Goal: Contribute content

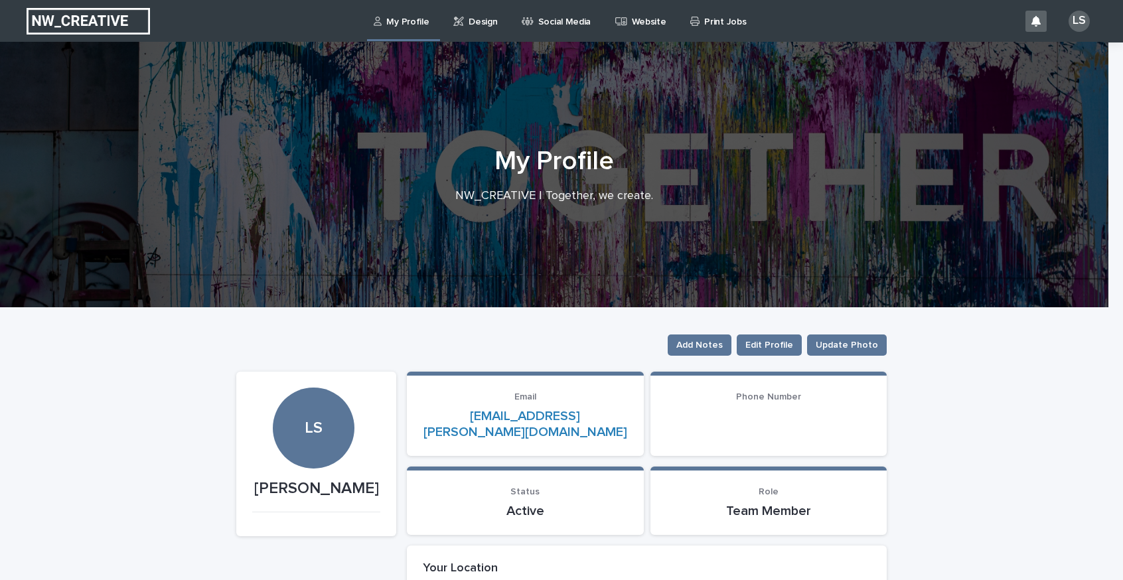
click at [476, 26] on p "Design" at bounding box center [483, 14] width 29 height 28
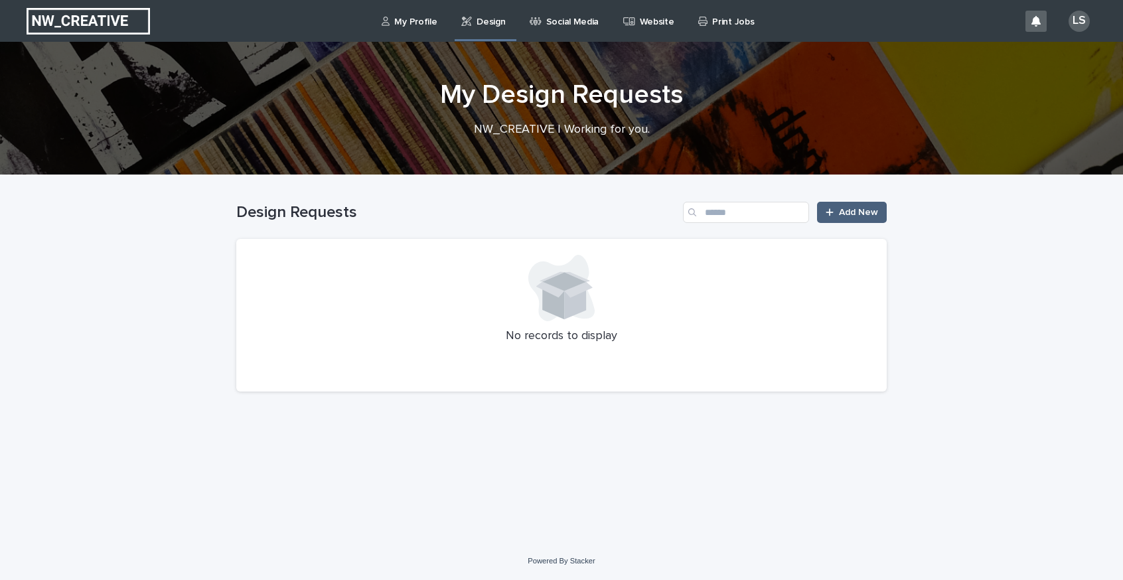
click at [858, 202] on link "Add New" at bounding box center [852, 212] width 70 height 21
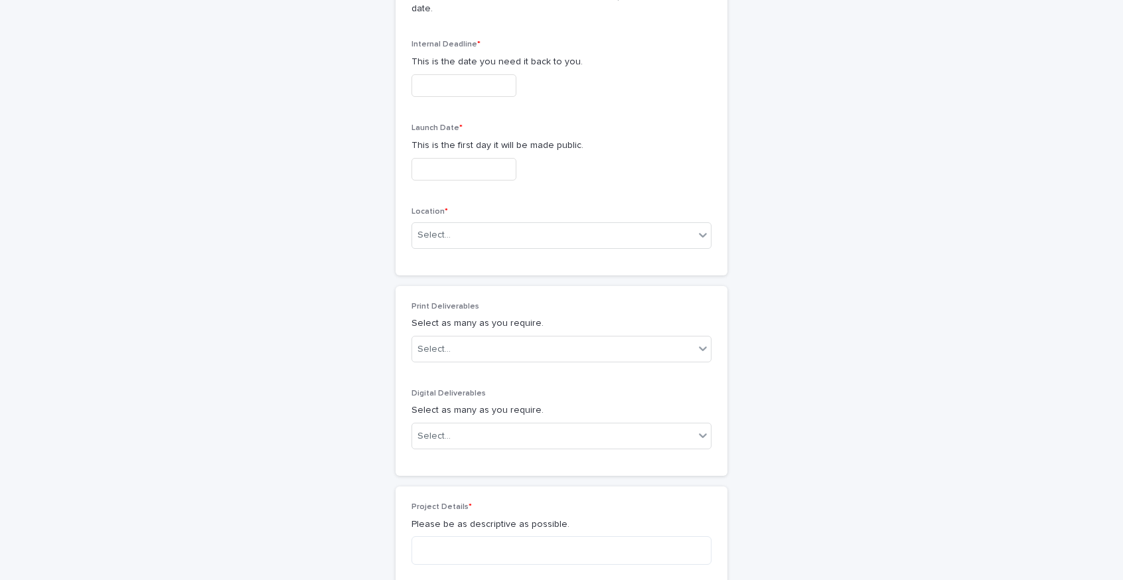
scroll to position [407, 0]
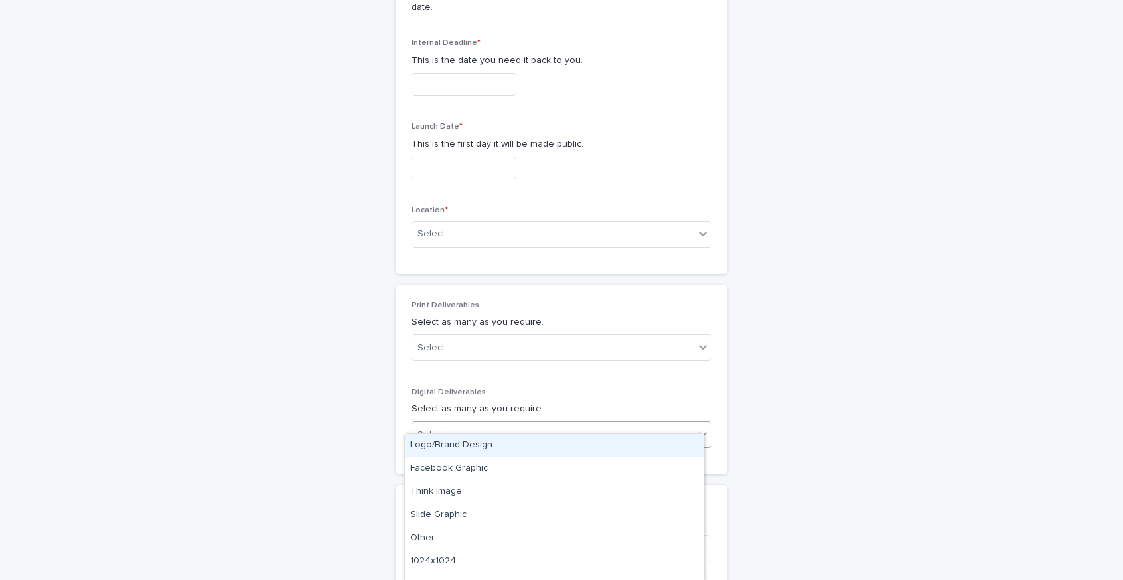
click at [696, 427] on icon at bounding box center [702, 433] width 13 height 13
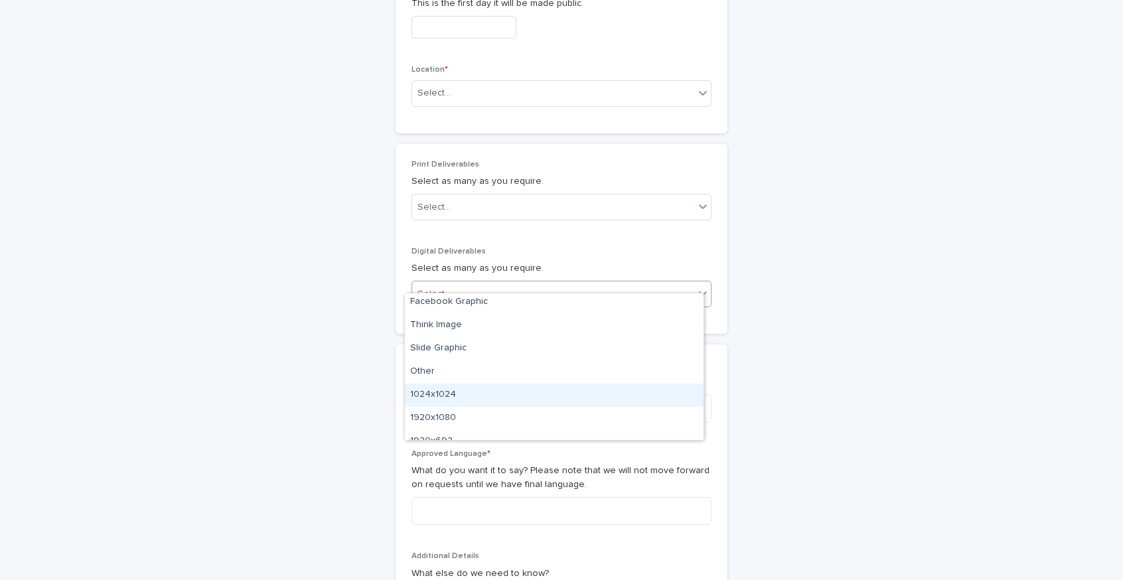
scroll to position [38, 0]
click at [478, 392] on div "1024x1024" at bounding box center [554, 382] width 299 height 23
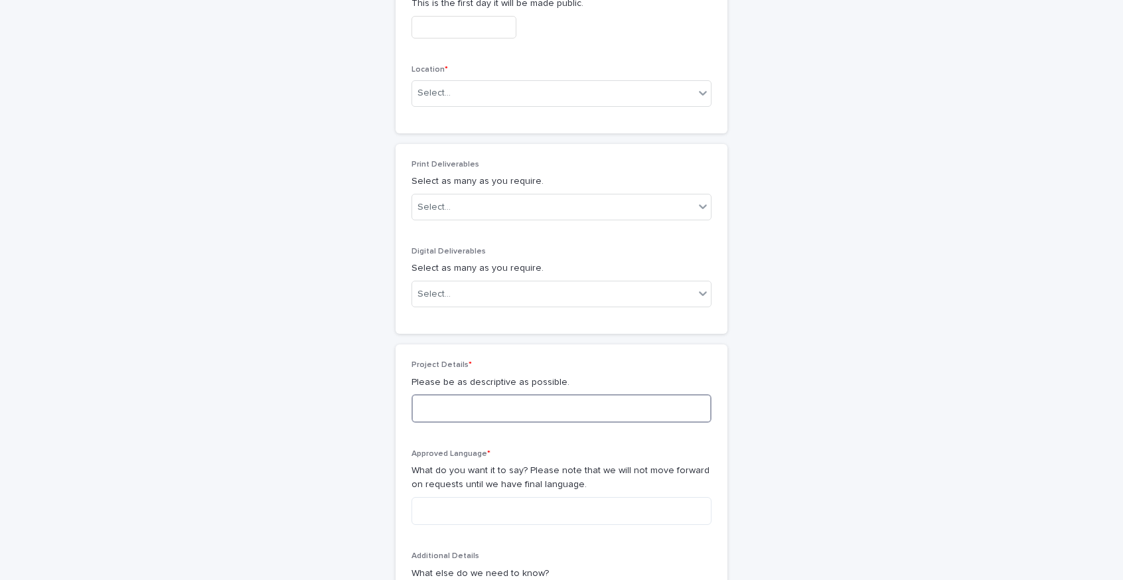
click at [478, 394] on textarea at bounding box center [561, 408] width 300 height 29
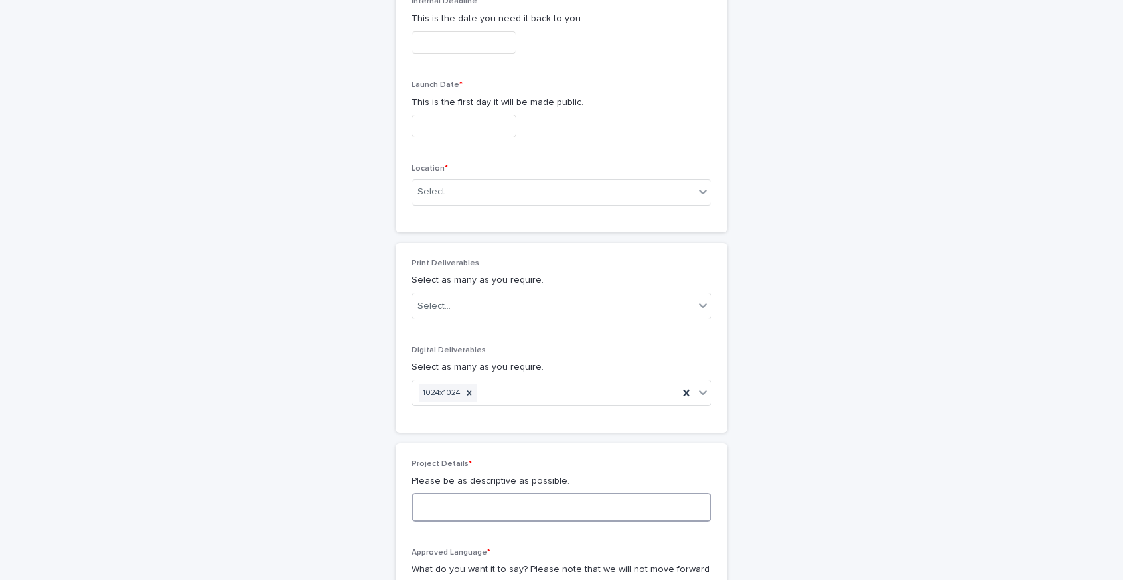
scroll to position [0, 0]
